Goal: Download file/media

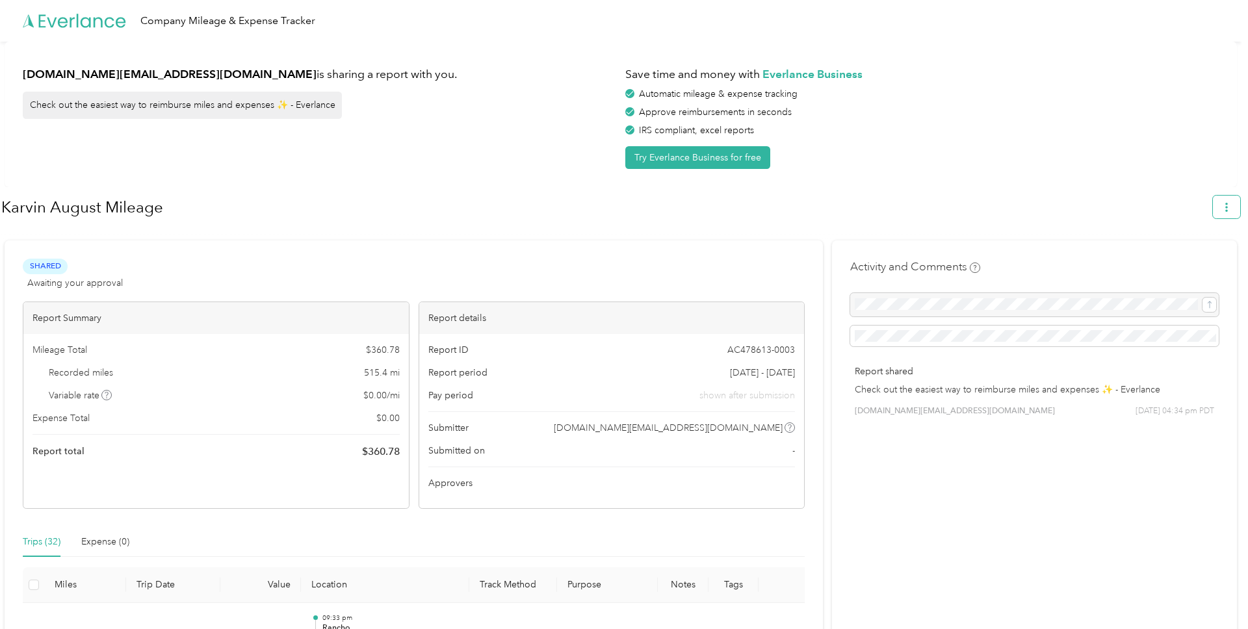
click at [1239, 207] on button "button" at bounding box center [1226, 207] width 27 height 23
click at [1188, 262] on span "Download" at bounding box center [1196, 269] width 43 height 14
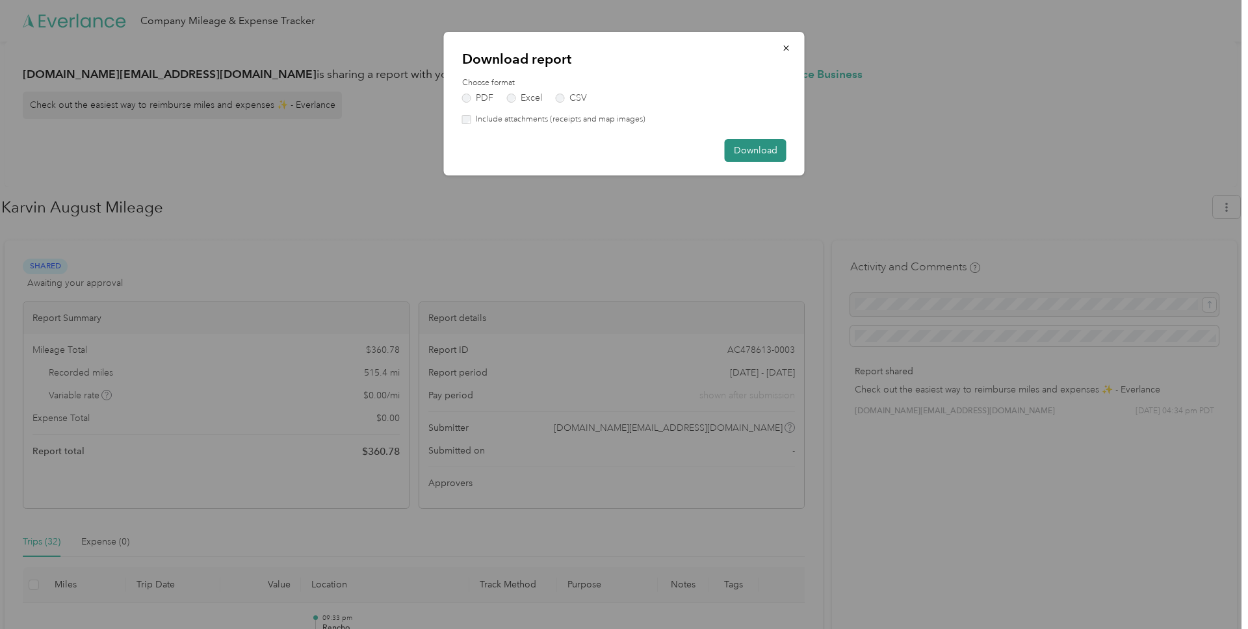
click at [757, 146] on button "Download" at bounding box center [756, 150] width 62 height 23
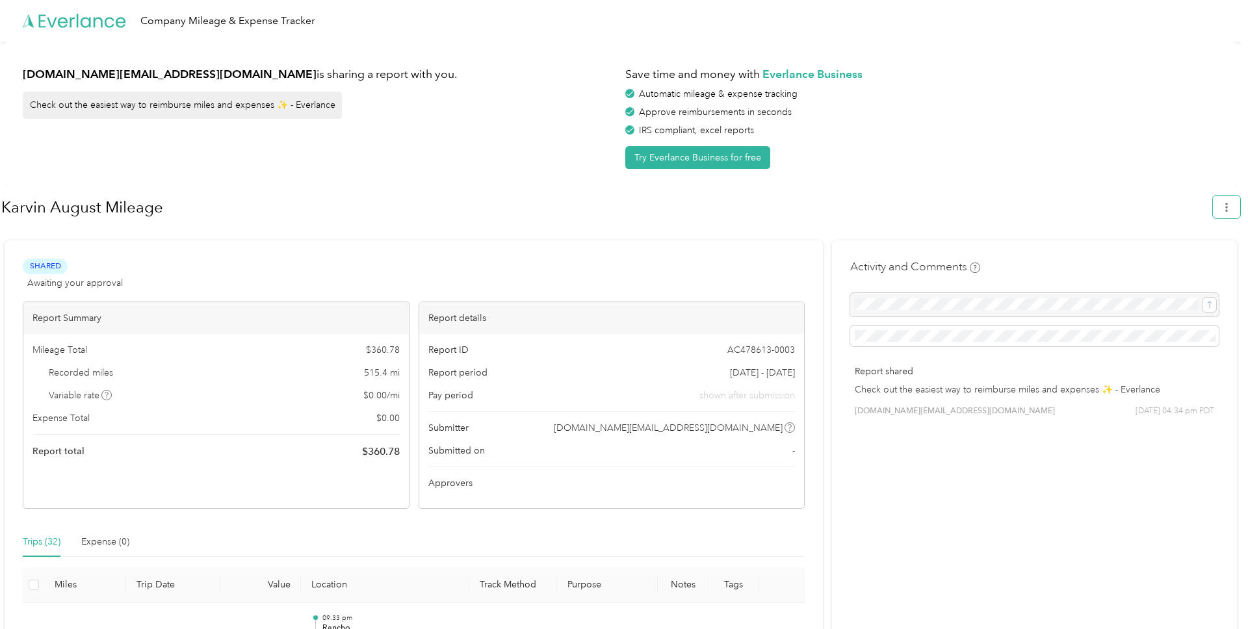
drag, startPoint x: 1230, startPoint y: 209, endPoint x: 1203, endPoint y: 202, distance: 28.4
click at [1230, 209] on icon "button" at bounding box center [1226, 207] width 9 height 9
click at [1064, 189] on div "Karvin August Mileage" at bounding box center [620, 209] width 1239 height 45
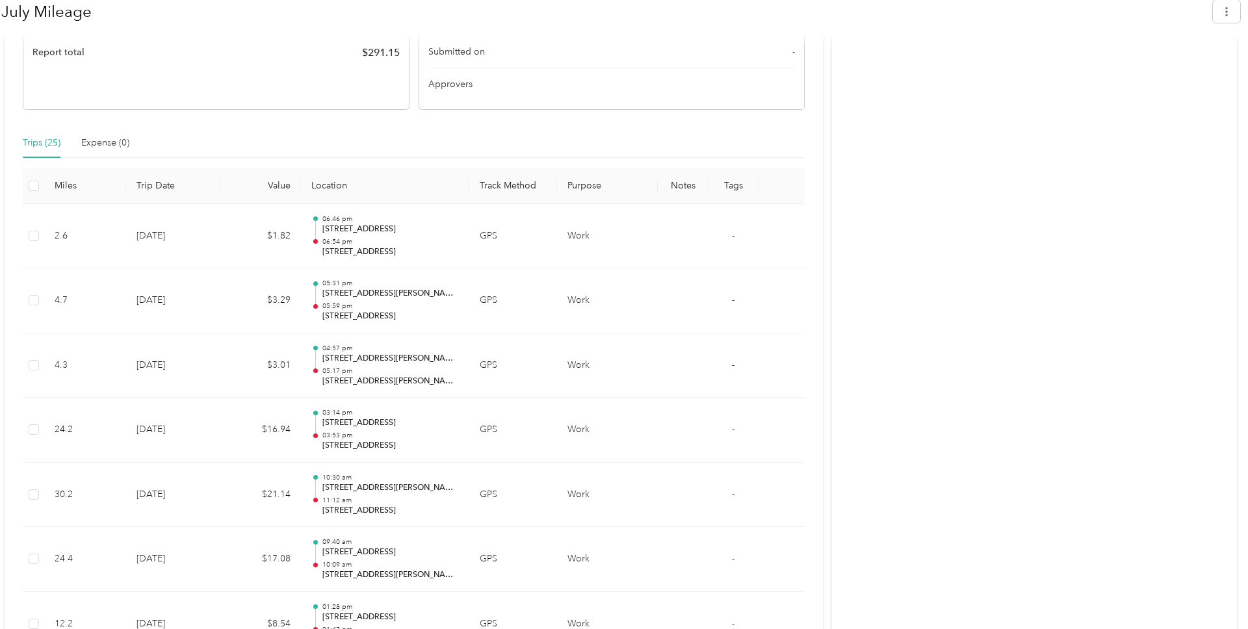
scroll to position [458, 0]
